Goal: Navigation & Orientation: Find specific page/section

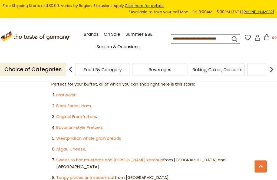
scroll to position [313, 0]
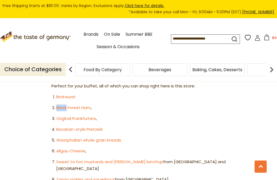
click at [128, 111] on ol "Bratwurst Black Forest Ham , Original Frankfurters , Bavarian-style Pretzels We…" at bounding box center [138, 176] width 174 height 165
click at [213, 104] on li "Black Forest Ham ," at bounding box center [140, 107] width 169 height 7
click at [59, 94] on link "Bratwurst" at bounding box center [65, 97] width 19 height 6
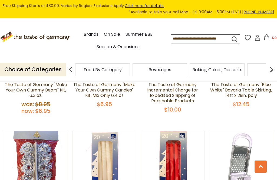
scroll to position [727, 0]
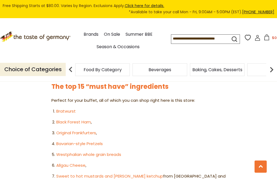
scroll to position [297, 0]
